Goal: Understand process/instructions

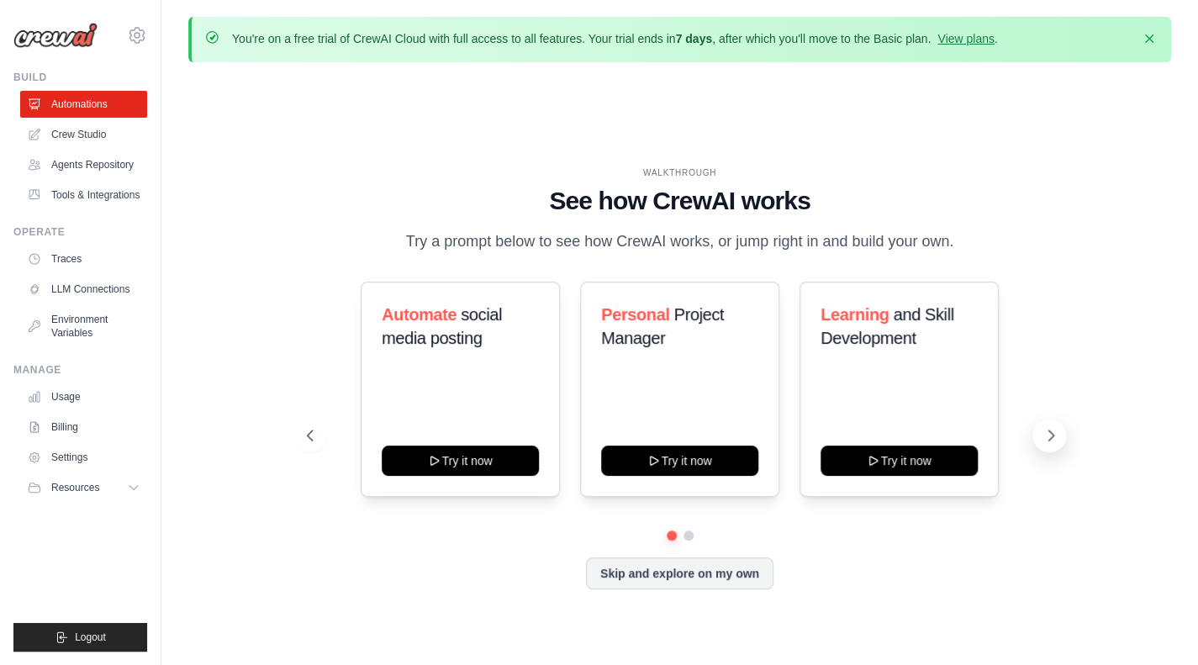
click at [1036, 436] on button at bounding box center [1050, 436] width 34 height 34
click at [320, 425] on button at bounding box center [310, 436] width 34 height 34
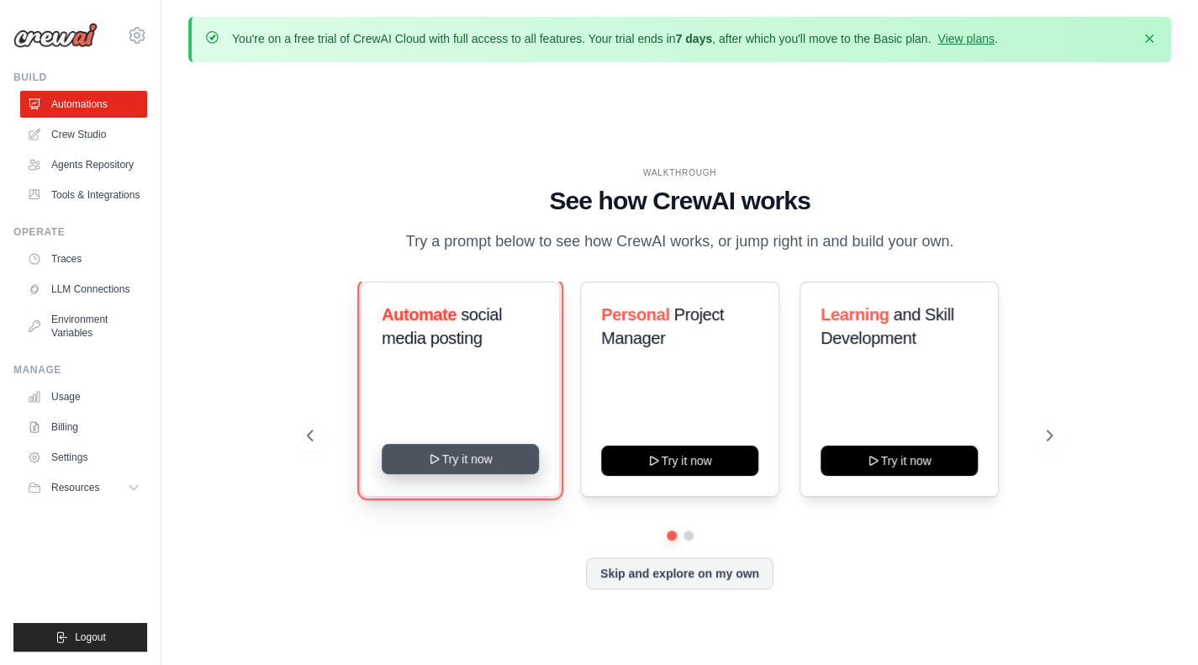
click at [464, 455] on button "Try it now" at bounding box center [460, 459] width 157 height 30
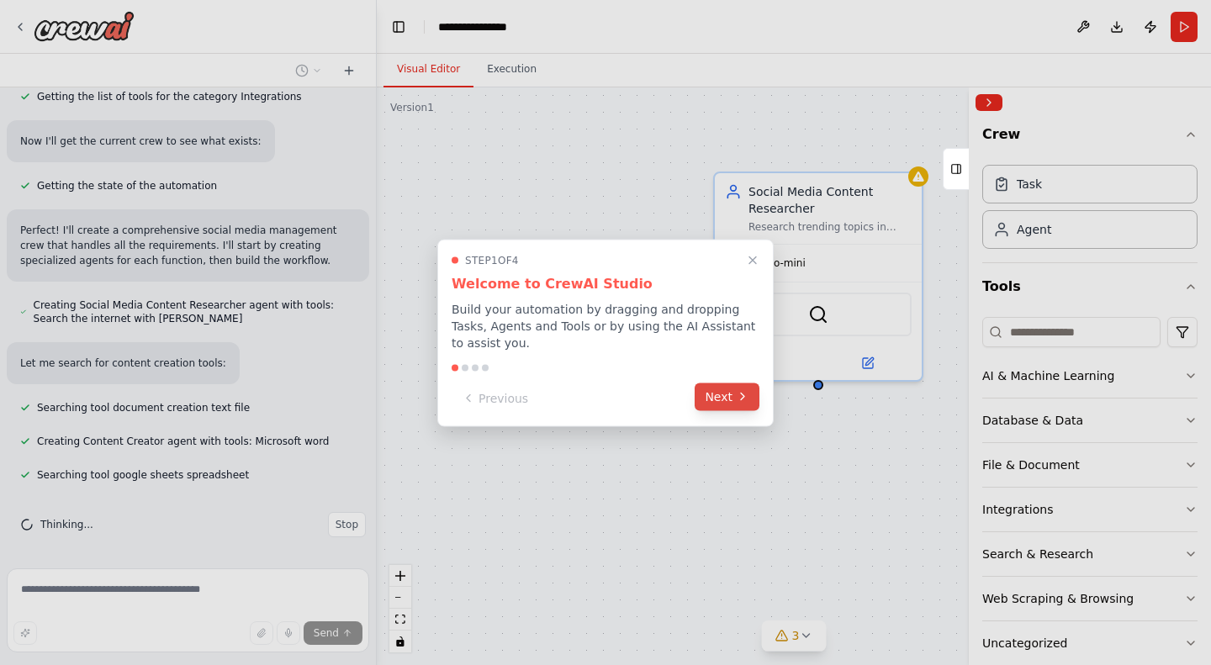
scroll to position [642, 0]
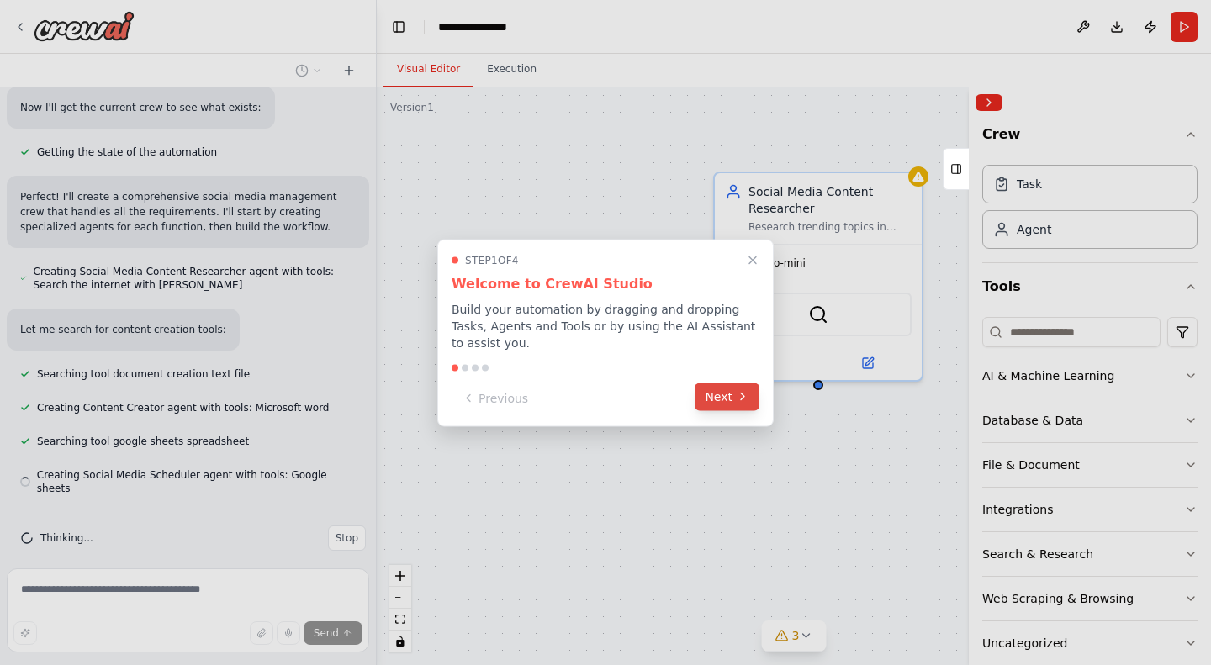
click at [733, 397] on button "Next" at bounding box center [727, 397] width 65 height 28
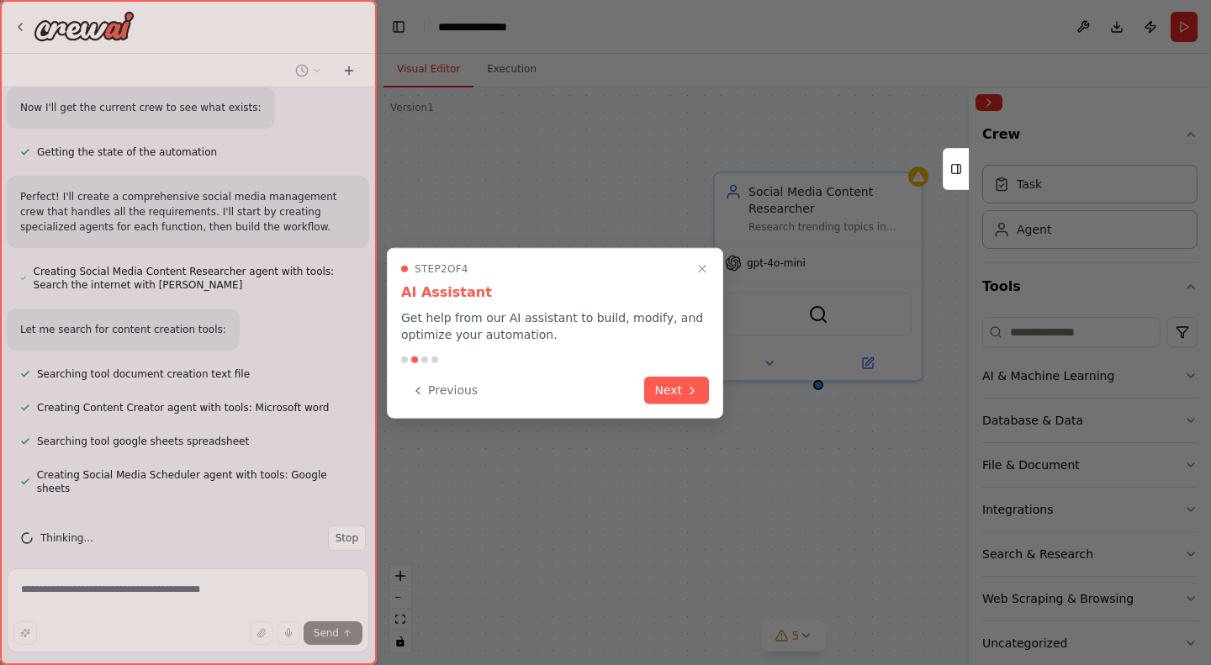
click at [733, 397] on div at bounding box center [605, 332] width 1211 height 665
click at [688, 385] on icon at bounding box center [691, 388] width 13 height 13
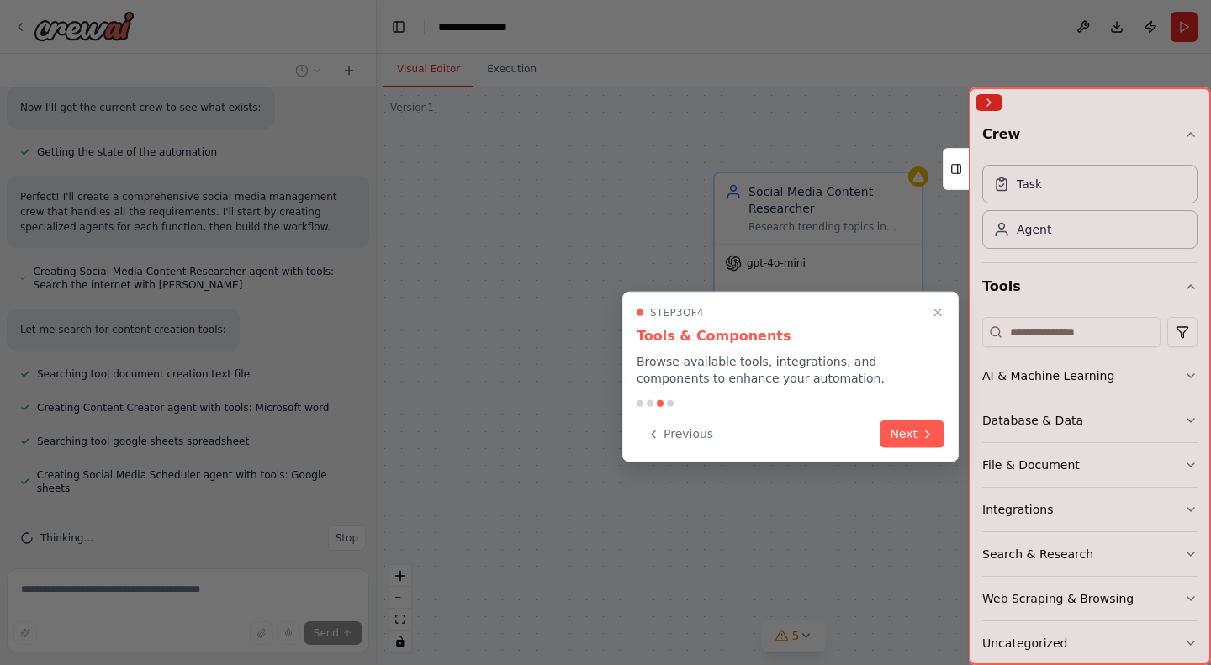
click at [688, 385] on p "Browse available tools, integrations, and components to enhance your automation." at bounding box center [791, 370] width 308 height 34
click at [907, 446] on div "Previous Next" at bounding box center [791, 434] width 308 height 28
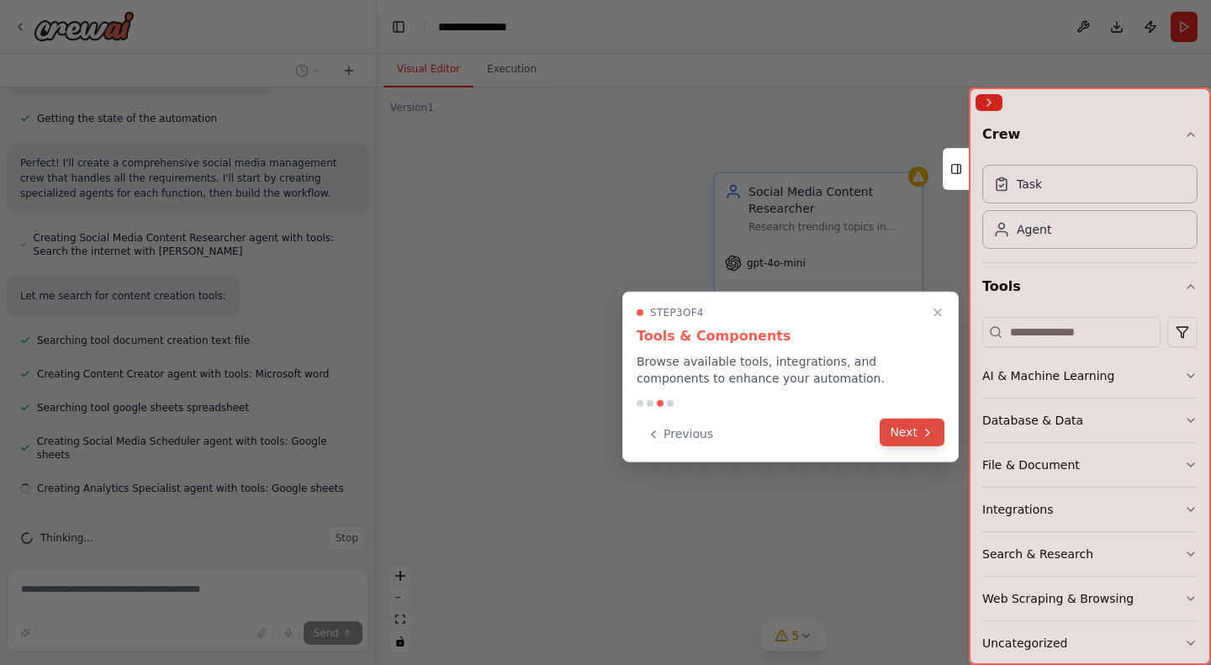
click at [911, 442] on button "Next" at bounding box center [912, 433] width 65 height 28
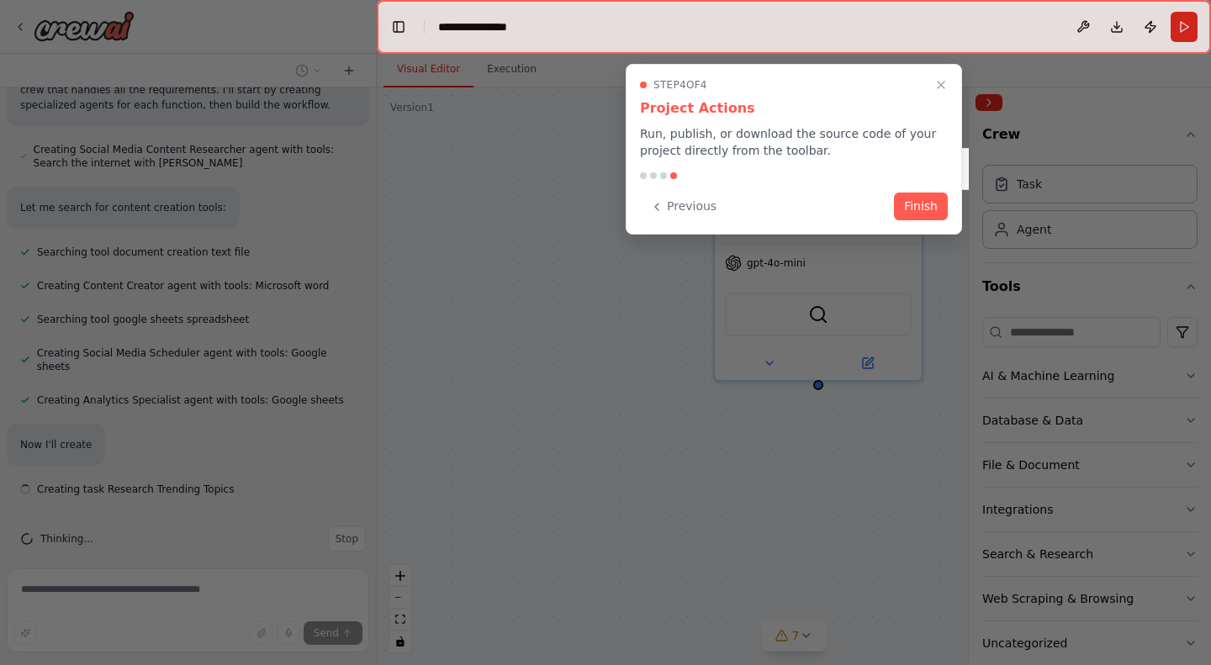
scroll to position [764, 0]
click at [654, 201] on icon at bounding box center [656, 204] width 13 height 13
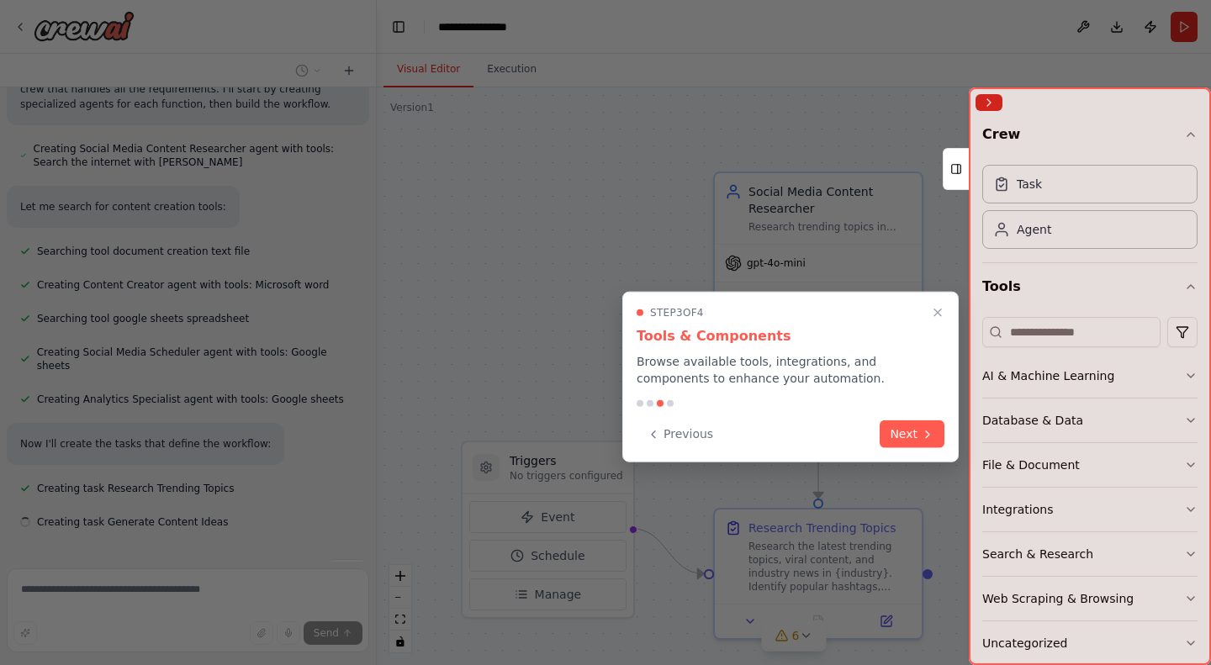
scroll to position [798, 0]
